Goal: Find specific page/section: Find specific page/section

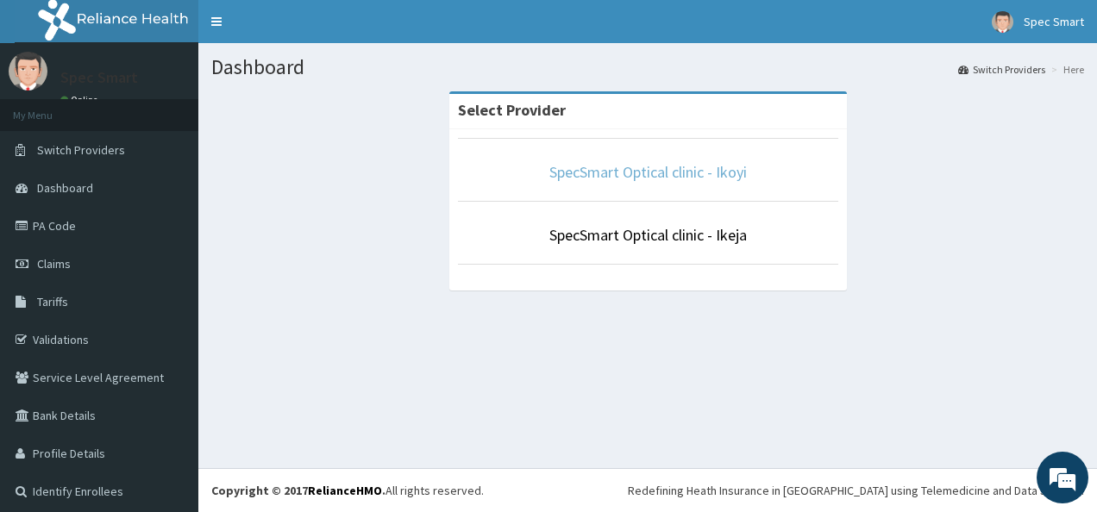
click at [607, 174] on link "SpecSmart Optical clinic - Ikoyi" at bounding box center [649, 172] width 198 height 20
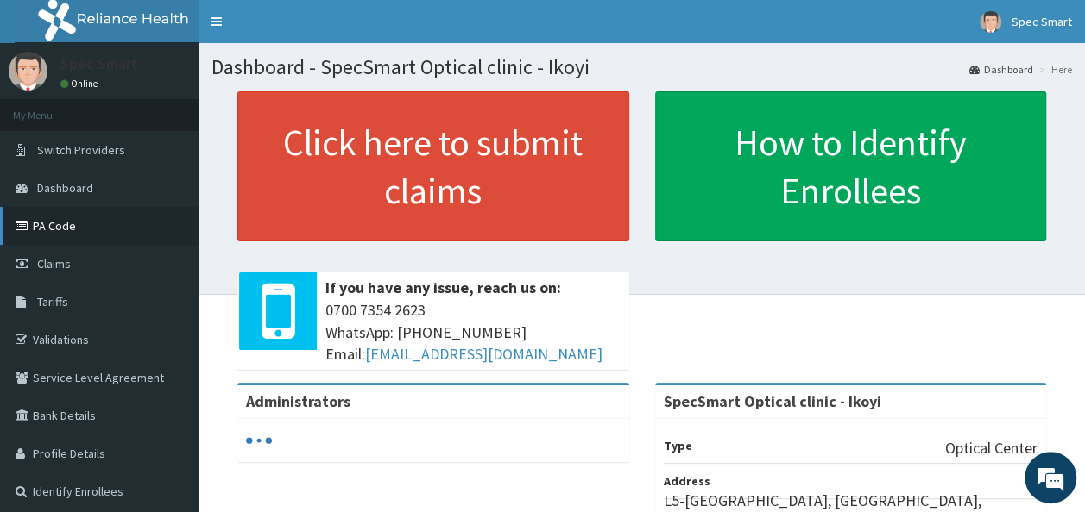
click at [61, 224] on link "PA Code" at bounding box center [99, 226] width 198 height 38
